Goal: Task Accomplishment & Management: Use online tool/utility

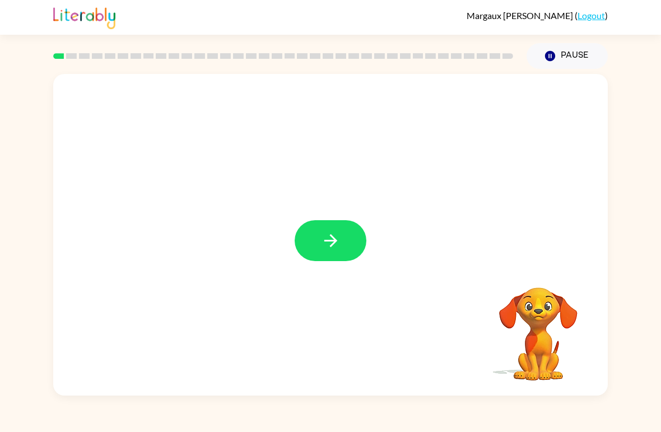
click at [56, 63] on div at bounding box center [284, 55] width 474 height 39
click at [335, 240] on icon "button" at bounding box center [330, 240] width 13 height 13
click at [128, 151] on div at bounding box center [330, 142] width 532 height 92
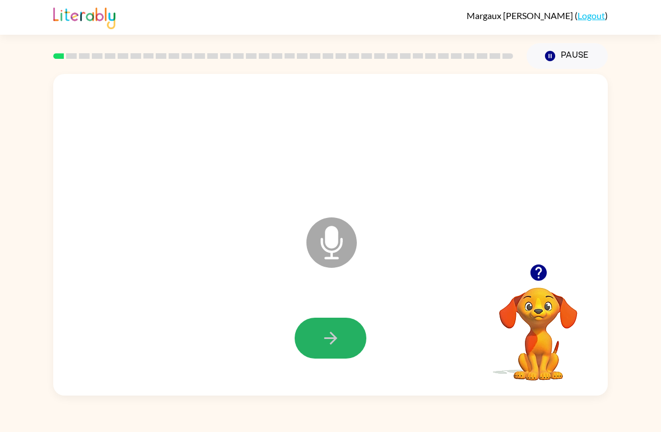
click at [343, 329] on button "button" at bounding box center [331, 338] width 72 height 41
click at [332, 240] on icon "Microphone The Microphone is here when it is your turn to talk" at bounding box center [388, 257] width 168 height 84
click at [336, 247] on icon "Microphone The Microphone is here when it is your turn to talk" at bounding box center [388, 257] width 168 height 84
click at [304, 340] on button "button" at bounding box center [331, 338] width 72 height 41
click at [320, 331] on button "button" at bounding box center [331, 338] width 72 height 41
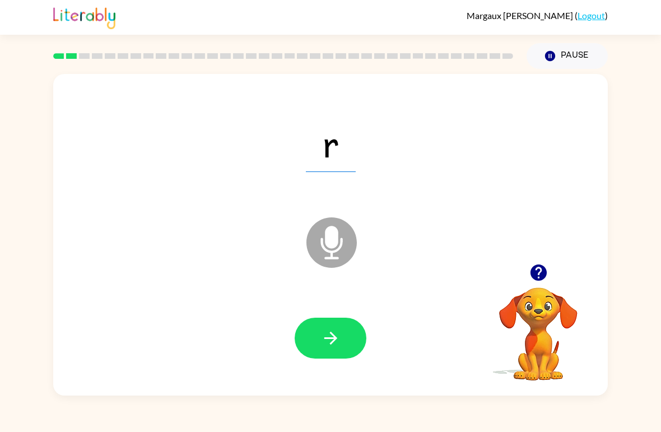
click at [319, 337] on button "button" at bounding box center [331, 338] width 72 height 41
click at [332, 341] on icon "button" at bounding box center [331, 338] width 20 height 20
click at [320, 348] on button "button" at bounding box center [331, 338] width 72 height 41
click at [315, 345] on button "button" at bounding box center [331, 338] width 72 height 41
click at [322, 338] on icon "button" at bounding box center [331, 338] width 20 height 20
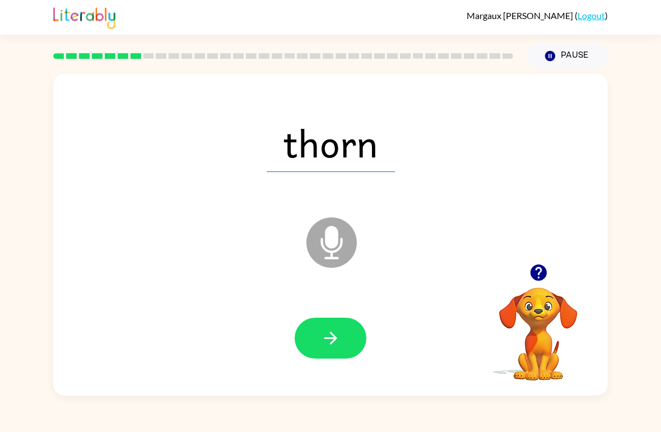
click at [307, 271] on icon "Microphone The Microphone is here when it is your turn to talk" at bounding box center [388, 257] width 168 height 84
click at [311, 340] on button "button" at bounding box center [331, 338] width 72 height 41
click at [336, 344] on icon "button" at bounding box center [331, 338] width 20 height 20
click at [323, 346] on icon "button" at bounding box center [331, 338] width 20 height 20
click at [326, 337] on icon "button" at bounding box center [331, 338] width 20 height 20
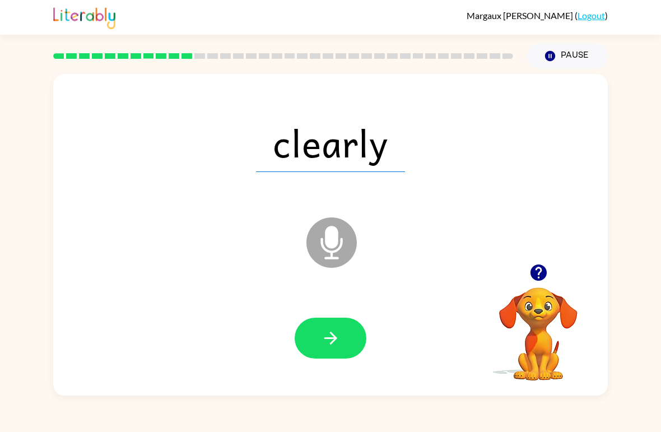
click at [322, 335] on icon "button" at bounding box center [331, 338] width 20 height 20
click at [337, 341] on icon "button" at bounding box center [331, 338] width 20 height 20
click at [324, 338] on icon "button" at bounding box center [331, 338] width 20 height 20
click at [323, 345] on icon "button" at bounding box center [331, 338] width 20 height 20
click at [338, 247] on icon at bounding box center [332, 242] width 50 height 50
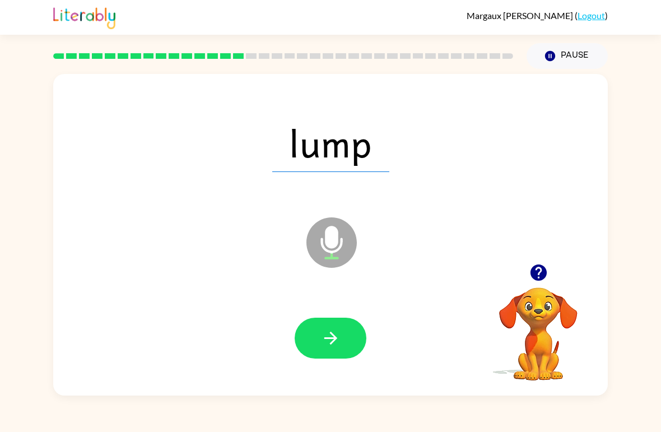
click at [312, 336] on button "button" at bounding box center [331, 338] width 72 height 41
click at [331, 343] on icon "button" at bounding box center [330, 338] width 13 height 13
click at [335, 341] on icon "button" at bounding box center [330, 338] width 13 height 13
click at [323, 246] on icon "Microphone The Microphone is here when it is your turn to talk" at bounding box center [388, 257] width 168 height 84
click at [331, 236] on icon "Microphone The Microphone is here when it is your turn to talk" at bounding box center [388, 257] width 168 height 84
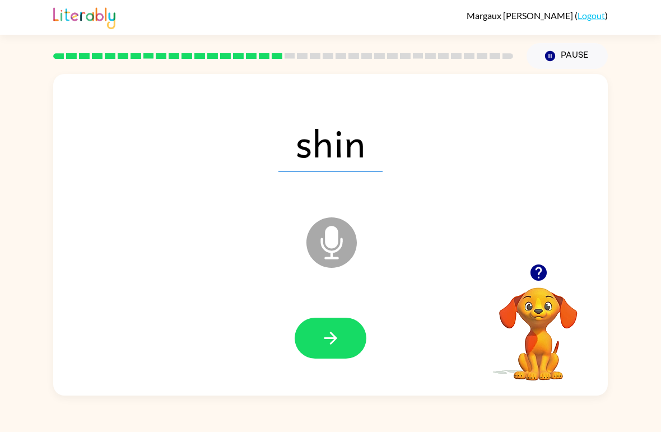
click at [323, 332] on icon "button" at bounding box center [331, 338] width 20 height 20
click at [326, 343] on icon "button" at bounding box center [331, 338] width 20 height 20
click at [326, 341] on icon "button" at bounding box center [331, 338] width 20 height 20
click at [325, 242] on icon at bounding box center [332, 242] width 50 height 50
click at [321, 246] on icon at bounding box center [332, 242] width 50 height 50
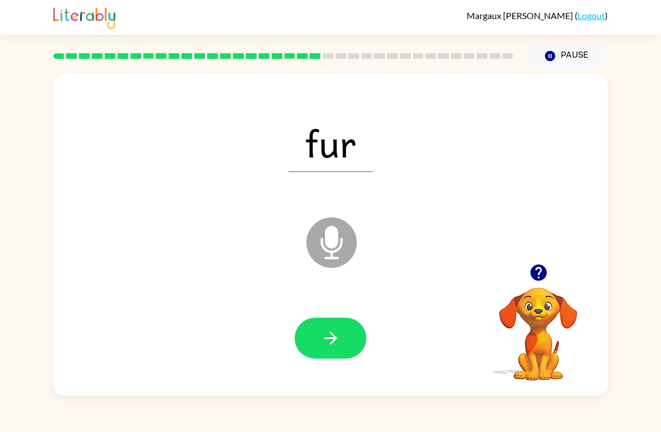
click at [352, 257] on icon at bounding box center [332, 242] width 50 height 50
click at [327, 244] on icon "Microphone The Microphone is here when it is your turn to talk" at bounding box center [388, 257] width 168 height 84
click at [336, 248] on icon "Microphone The Microphone is here when it is your turn to talk" at bounding box center [388, 257] width 168 height 84
click at [329, 337] on icon "button" at bounding box center [331, 338] width 20 height 20
click at [335, 345] on icon "button" at bounding box center [331, 338] width 20 height 20
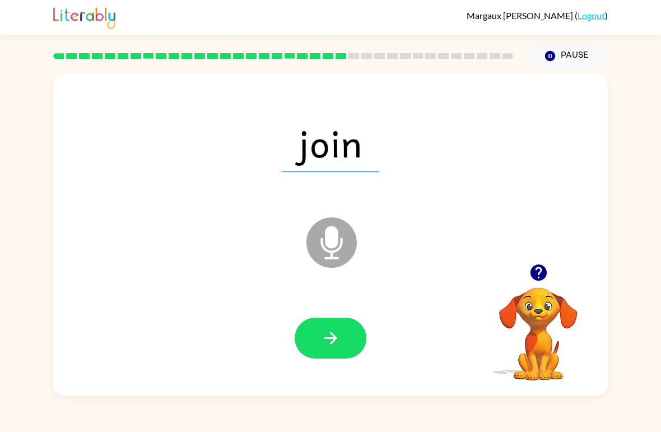
click at [329, 336] on icon "button" at bounding box center [331, 338] width 20 height 20
click at [337, 341] on icon "button" at bounding box center [331, 338] width 20 height 20
click at [338, 341] on icon "button" at bounding box center [331, 338] width 20 height 20
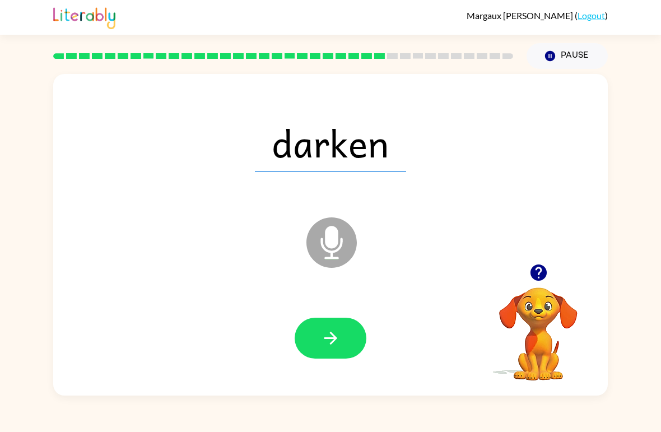
click at [315, 339] on button "button" at bounding box center [331, 338] width 72 height 41
click at [332, 257] on icon "Microphone The Microphone is here when it is your turn to talk" at bounding box center [388, 257] width 168 height 84
click at [332, 341] on icon "button" at bounding box center [331, 338] width 20 height 20
click at [336, 348] on icon "button" at bounding box center [331, 338] width 20 height 20
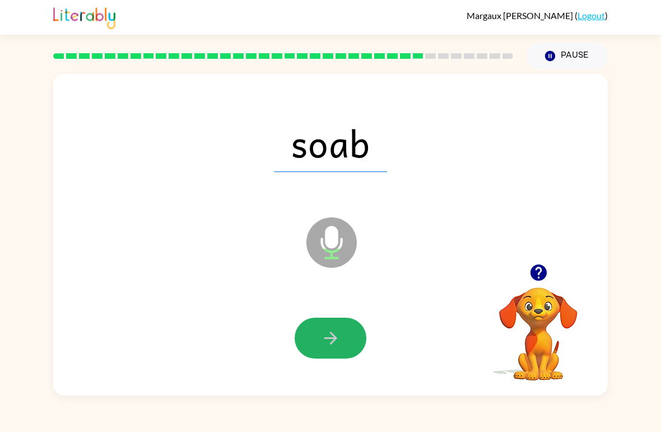
click at [326, 336] on icon "button" at bounding box center [331, 338] width 20 height 20
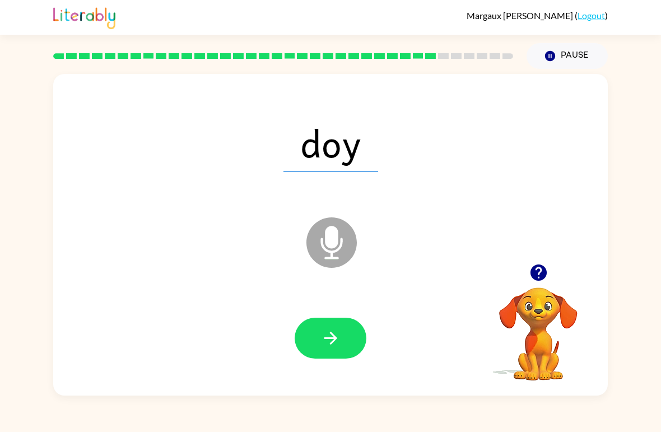
click at [324, 345] on icon "button" at bounding box center [331, 338] width 20 height 20
click at [349, 349] on button "button" at bounding box center [331, 338] width 72 height 41
click at [332, 329] on icon "button" at bounding box center [331, 338] width 20 height 20
click at [334, 346] on icon "button" at bounding box center [331, 338] width 20 height 20
click at [328, 344] on icon "button" at bounding box center [331, 338] width 20 height 20
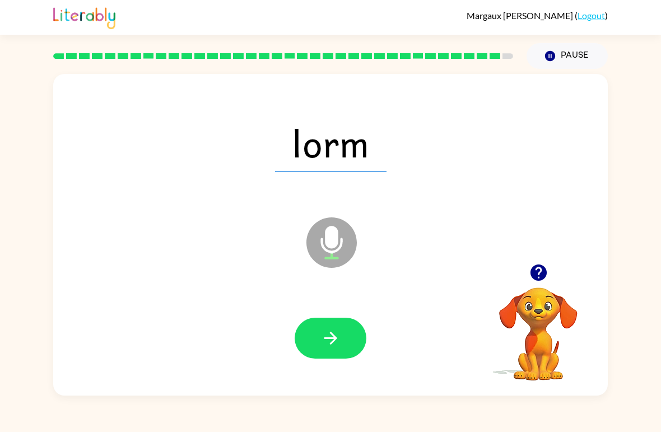
click at [332, 345] on icon "button" at bounding box center [331, 338] width 20 height 20
